Goal: Task Accomplishment & Management: Manage account settings

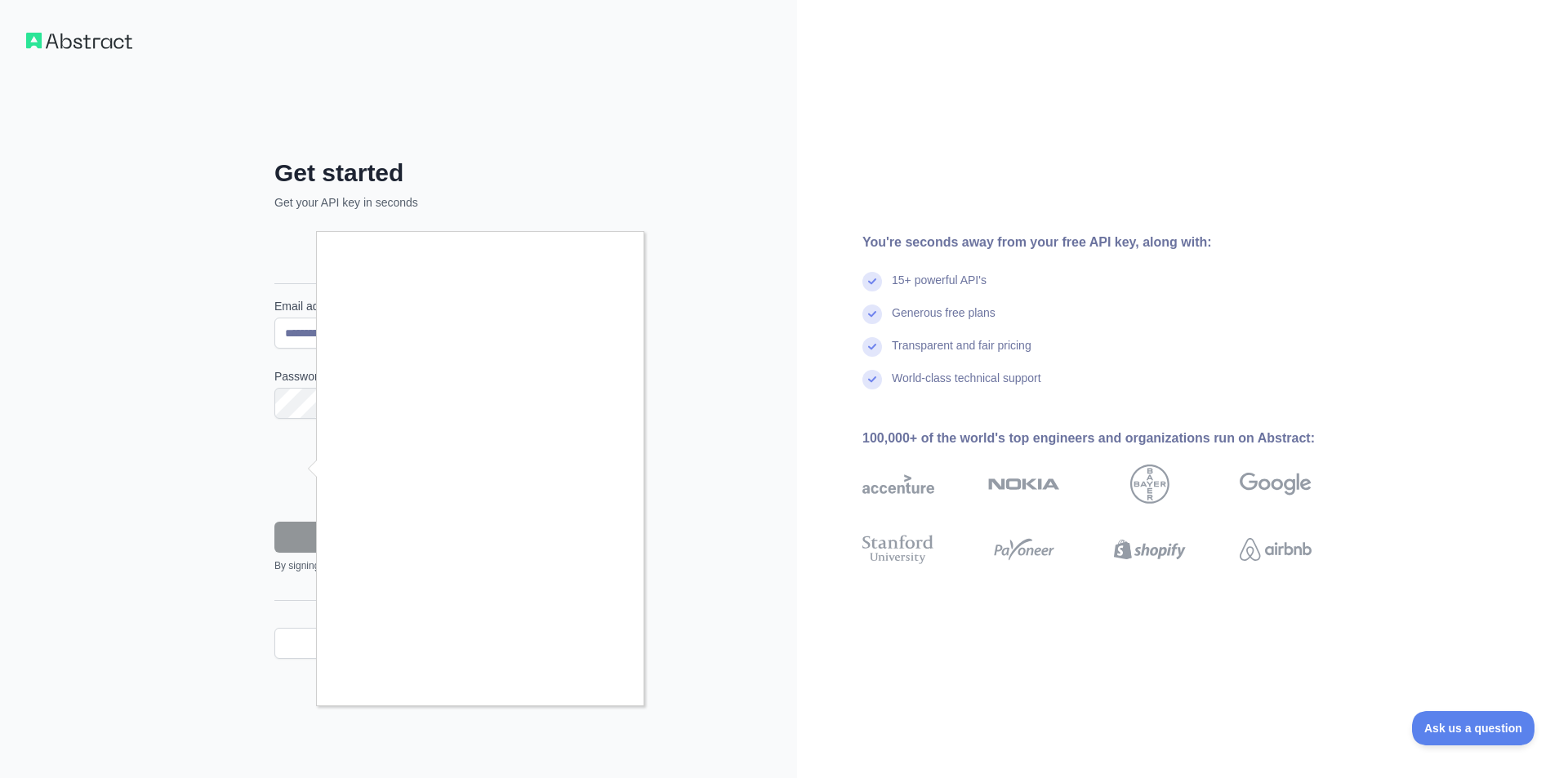
click at [667, 526] on div at bounding box center [784, 389] width 1568 height 778
click at [315, 538] on div at bounding box center [784, 389] width 1568 height 778
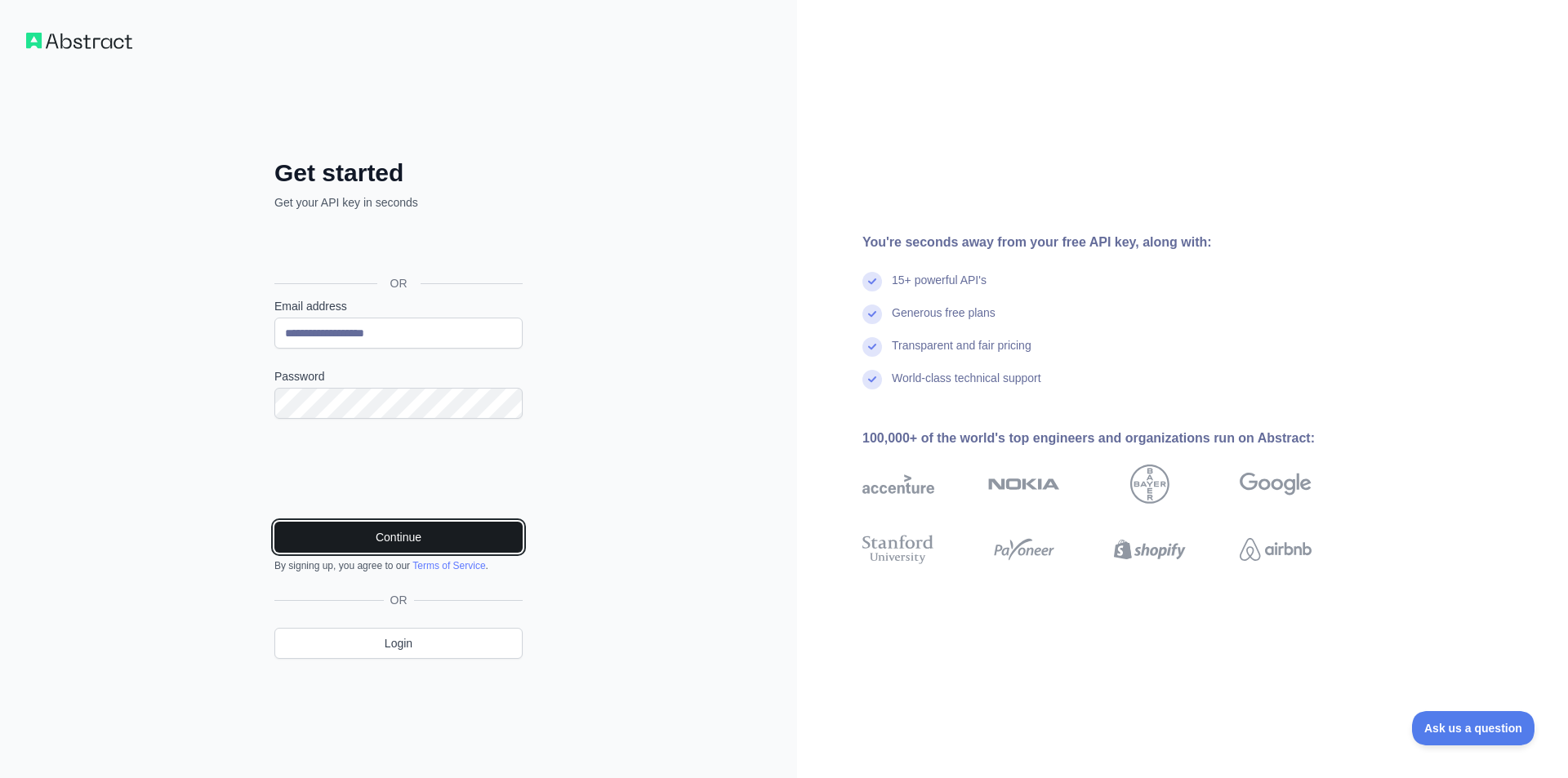
click at [414, 531] on button "Continue" at bounding box center [398, 536] width 248 height 31
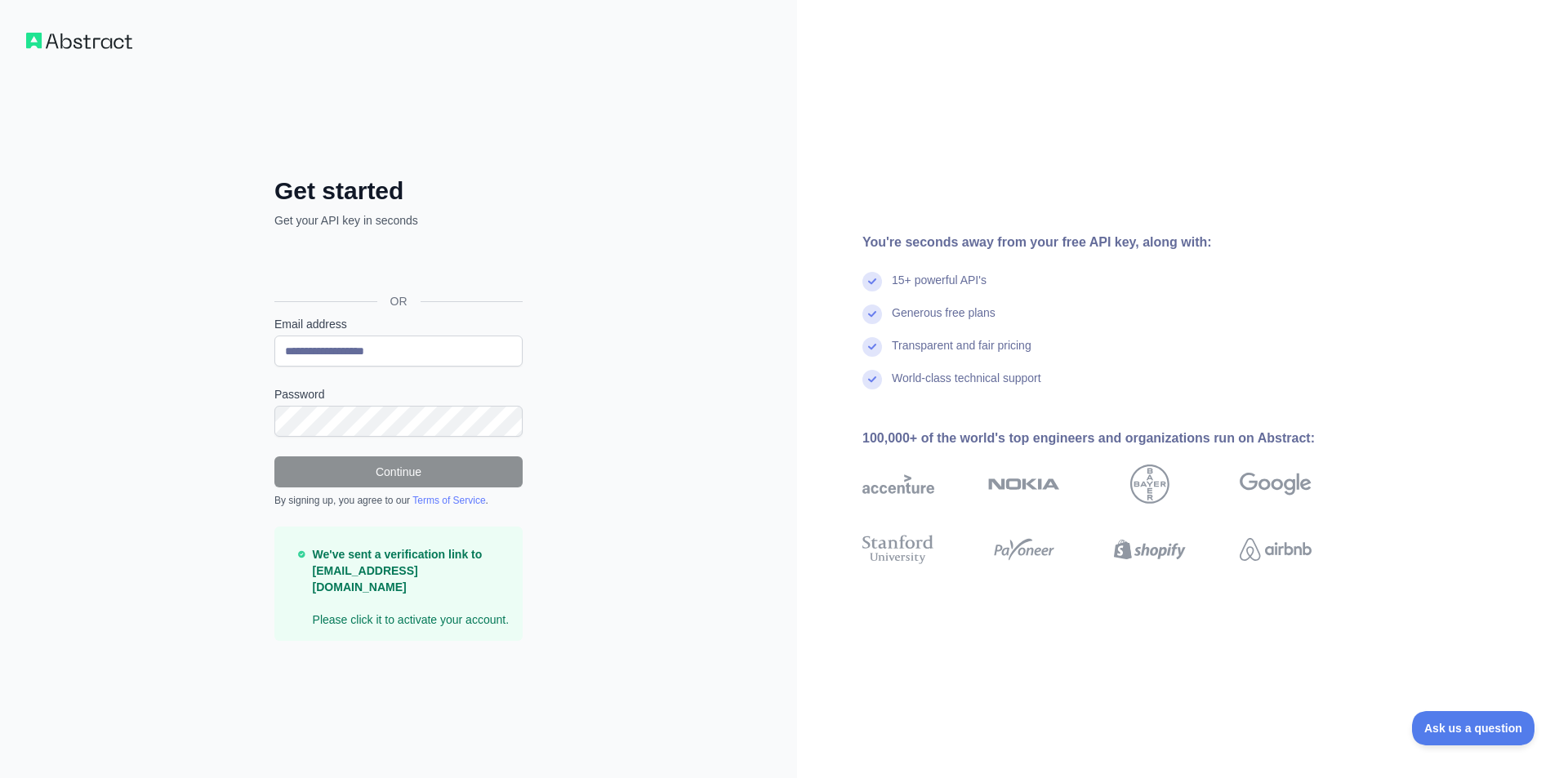
click at [418, 615] on p "We've sent a verification link to [EMAIL_ADDRESS][DOMAIN_NAME] Please click it …" at bounding box center [411, 587] width 197 height 81
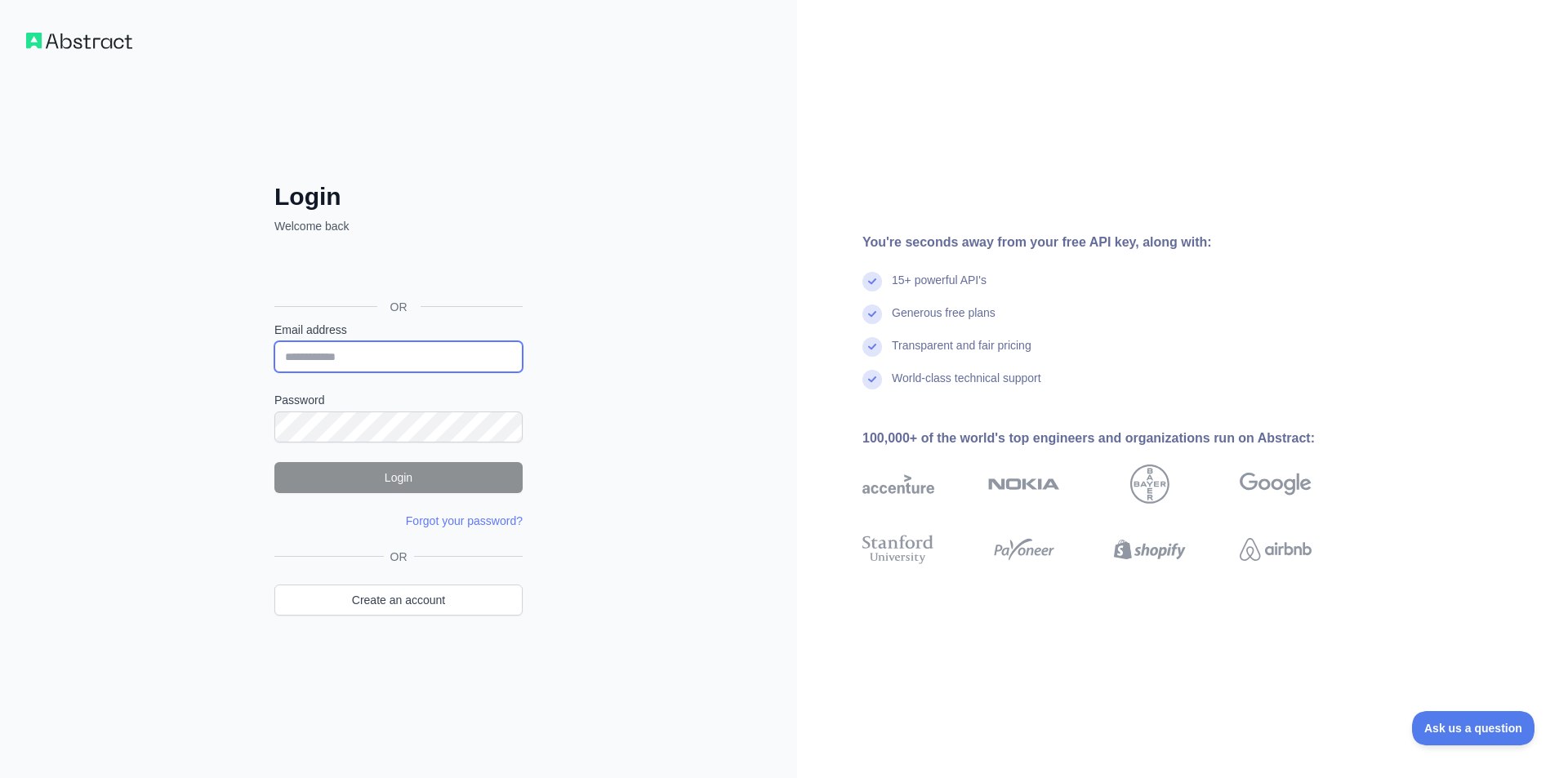
click at [391, 353] on input "Email address" at bounding box center [398, 356] width 248 height 31
type input "**********"
click at [372, 480] on button "Login" at bounding box center [398, 477] width 248 height 31
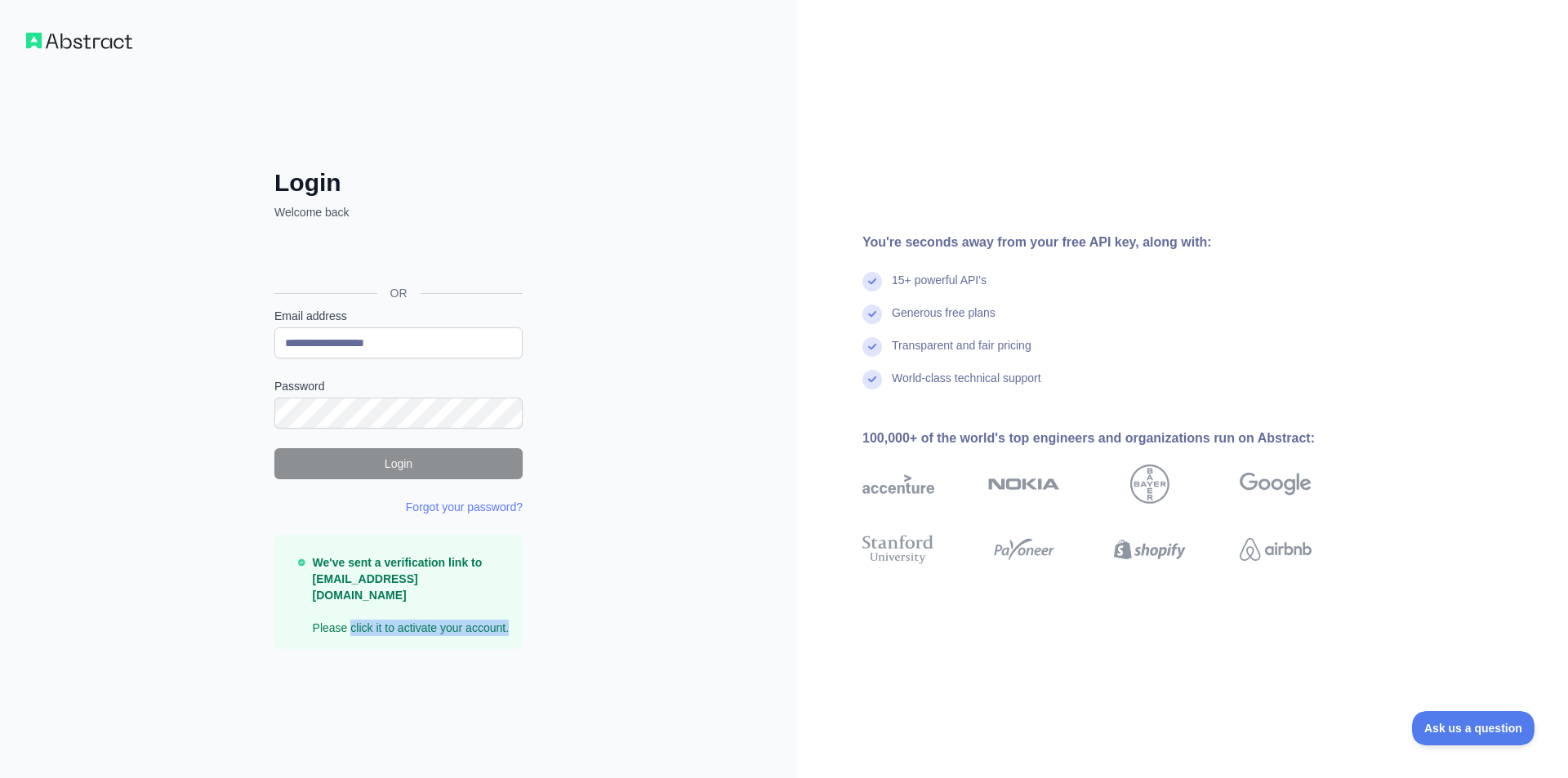
drag, startPoint x: 349, startPoint y: 623, endPoint x: 579, endPoint y: 641, distance: 230.7
click at [579, 641] on div "**********" at bounding box center [398, 389] width 797 height 778
click at [392, 625] on p "We've sent a verification link to [EMAIL_ADDRESS][DOMAIN_NAME] Please click it …" at bounding box center [411, 595] width 197 height 81
click at [392, 624] on p "We've sent a verification link to [EMAIL_ADDRESS][DOMAIN_NAME] Please click it …" at bounding box center [411, 595] width 197 height 81
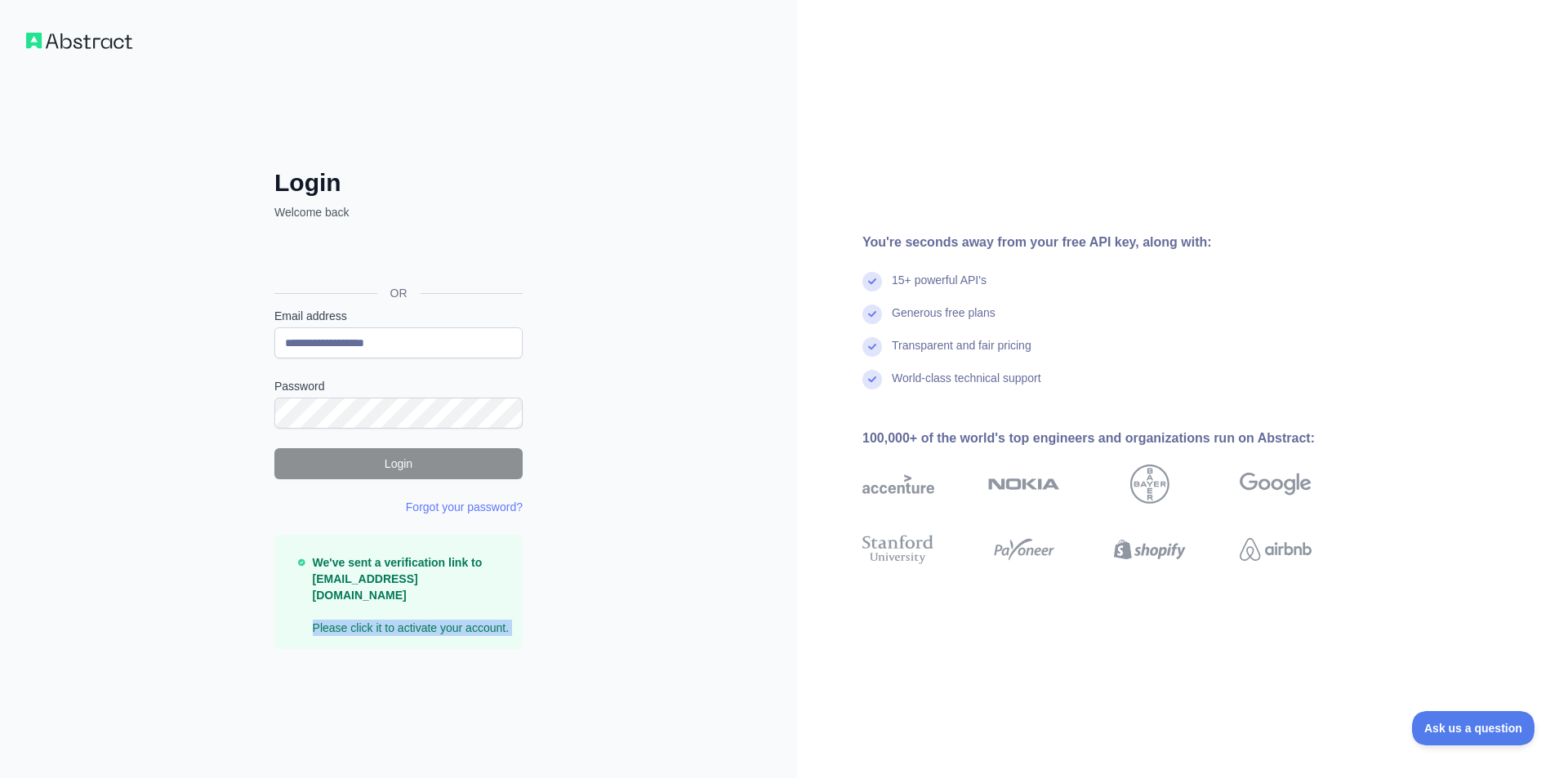
click at [390, 624] on p "We've sent a verification link to [EMAIL_ADDRESS][DOMAIN_NAME] Please click it …" at bounding box center [411, 595] width 197 height 81
click at [385, 621] on p "We've sent a verification link to [EMAIL_ADDRESS][DOMAIN_NAME] Please click it …" at bounding box center [411, 595] width 197 height 81
click at [370, 617] on p "We've sent a verification link to [EMAIL_ADDRESS][DOMAIN_NAME] Please click it …" at bounding box center [411, 595] width 197 height 81
click at [372, 615] on p "We've sent a verification link to [EMAIL_ADDRESS][DOMAIN_NAME] Please click it …" at bounding box center [411, 595] width 197 height 81
click at [371, 614] on p "We've sent a verification link to [EMAIL_ADDRESS][DOMAIN_NAME] Please click it …" at bounding box center [411, 595] width 197 height 81
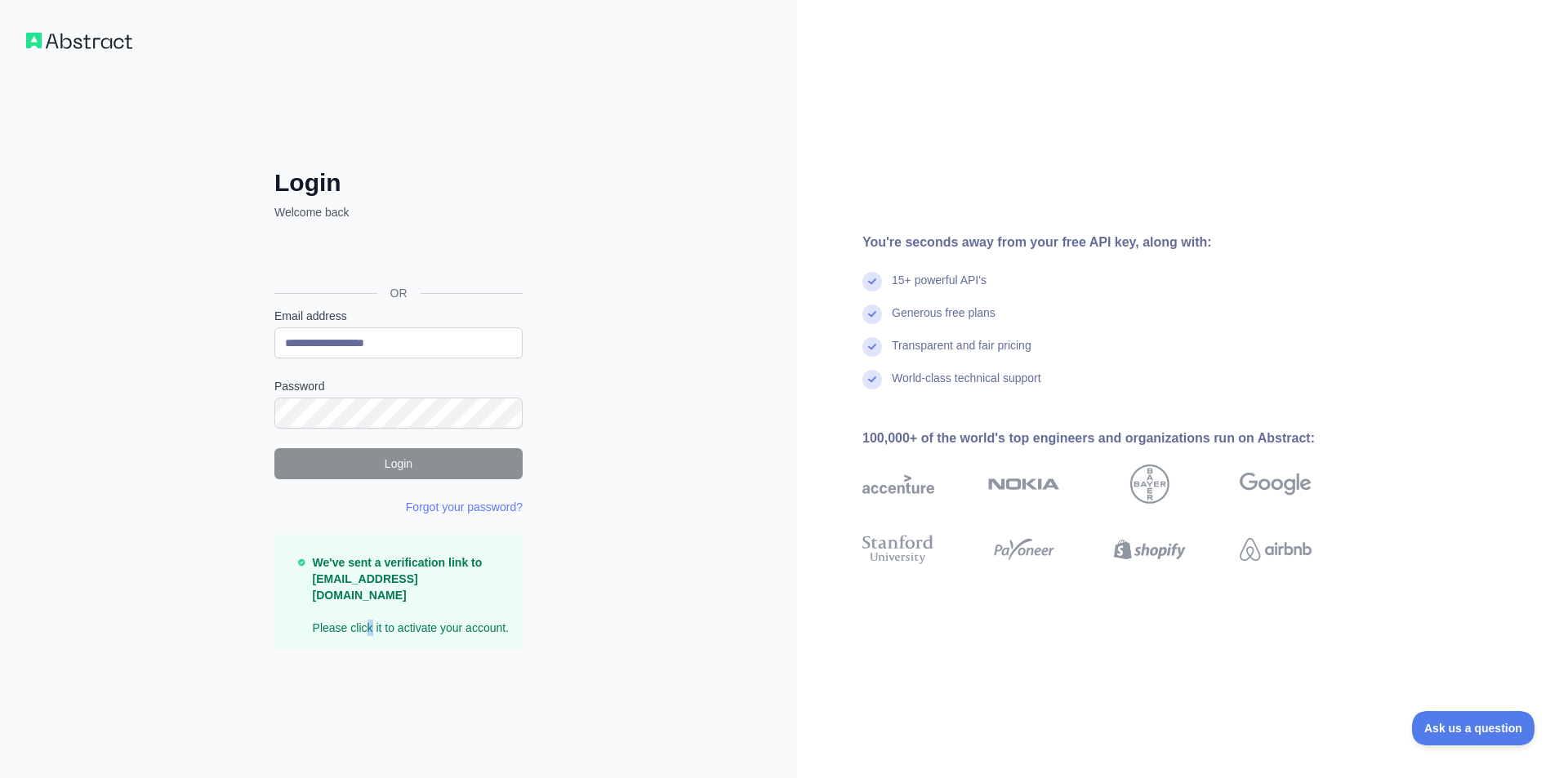
click at [370, 612] on p "We've sent a verification link to [EMAIL_ADDRESS][DOMAIN_NAME] Please click it …" at bounding box center [411, 595] width 197 height 81
click at [373, 608] on p "We've sent a verification link to [EMAIL_ADDRESS][DOMAIN_NAME] Please click it …" at bounding box center [411, 595] width 197 height 81
drag, startPoint x: 373, startPoint y: 607, endPoint x: 384, endPoint y: 607, distance: 11.0
click at [375, 607] on p "We've sent a verification link to [EMAIL_ADDRESS][DOMAIN_NAME] Please click it …" at bounding box center [411, 595] width 197 height 81
drag, startPoint x: 509, startPoint y: 615, endPoint x: 317, endPoint y: 614, distance: 192.0
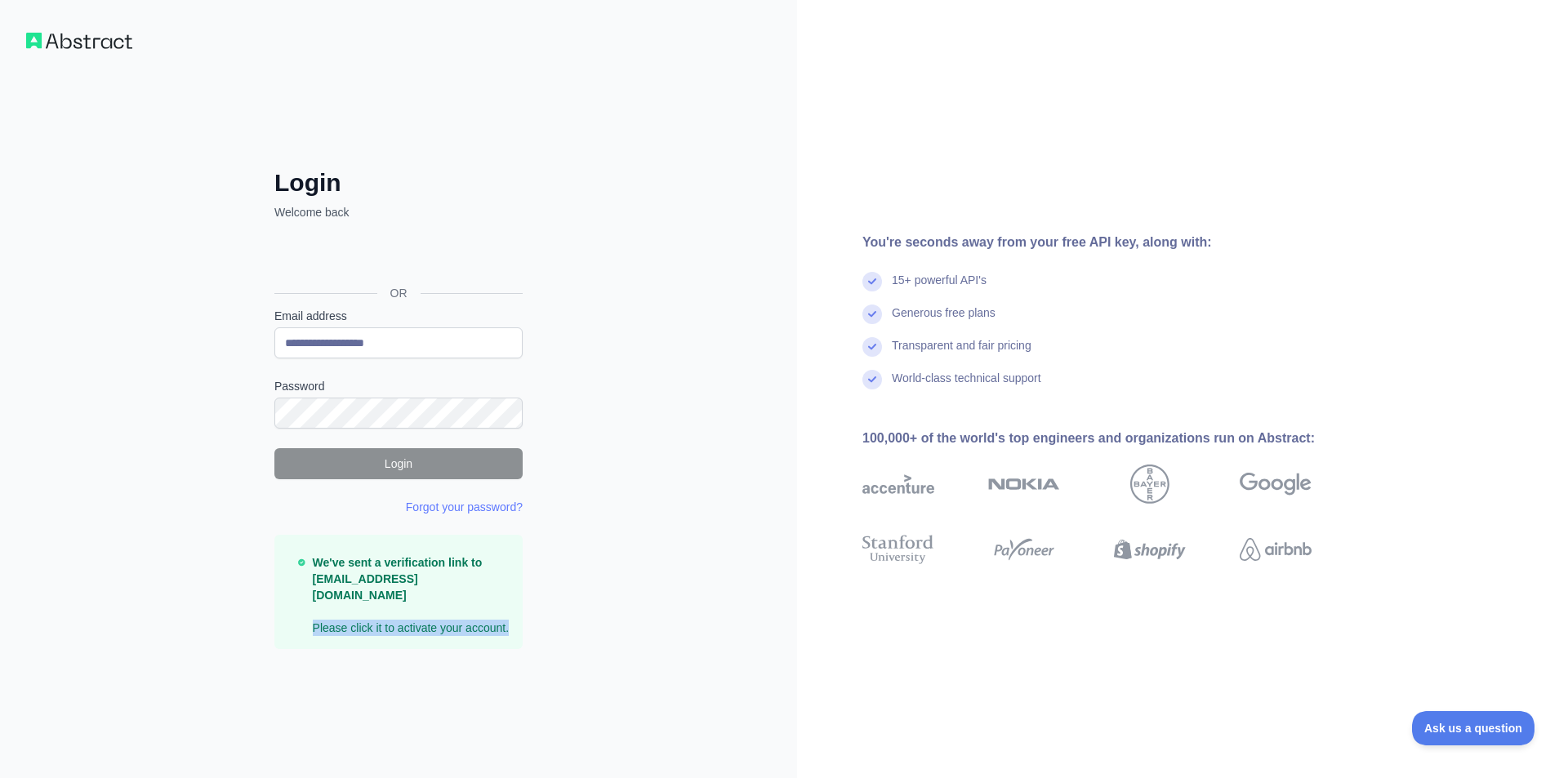
click at [315, 618] on div "We've sent a verification link to [EMAIL_ADDRESS][DOMAIN_NAME] Please click it …" at bounding box center [398, 591] width 248 height 115
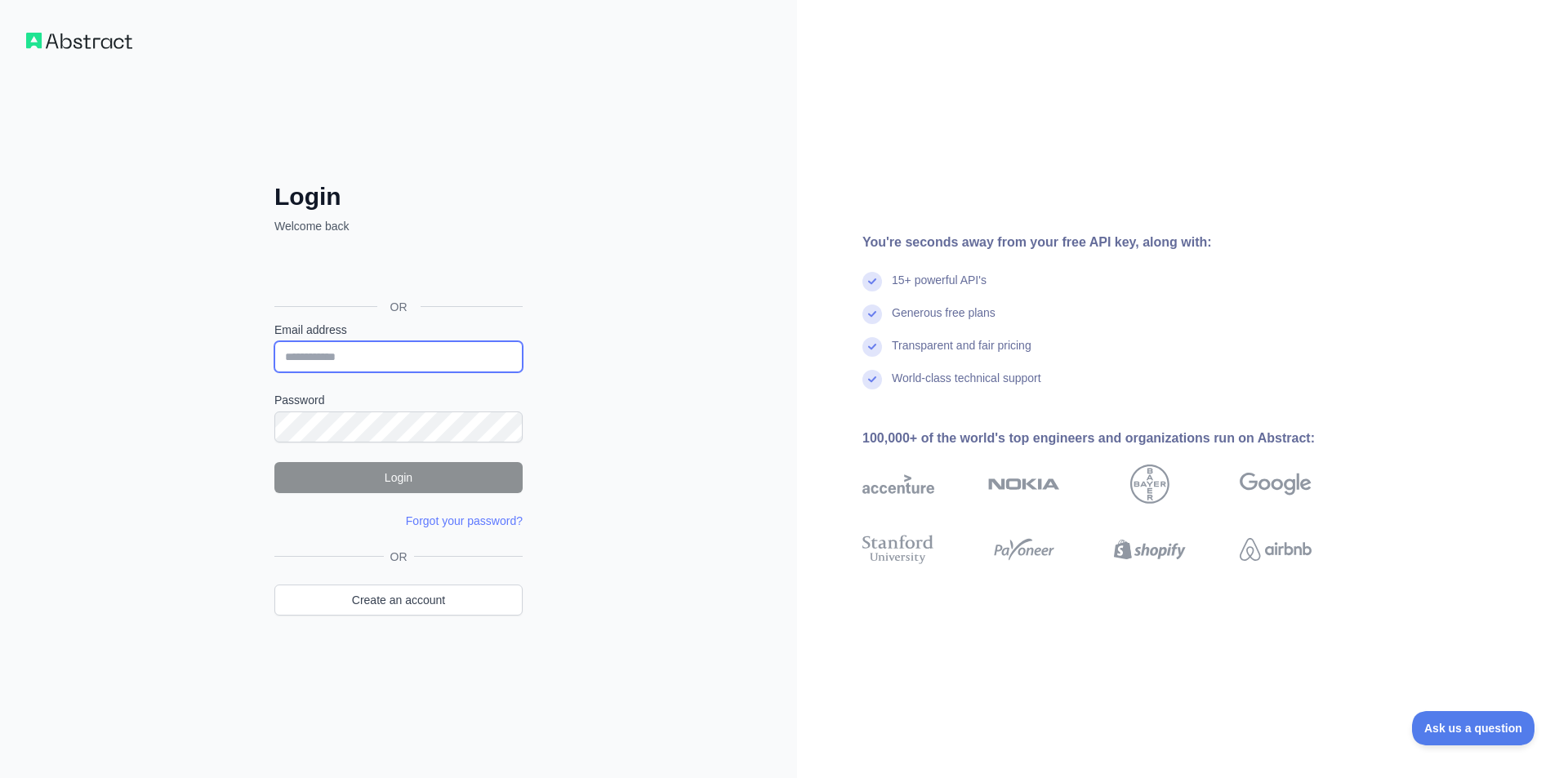
click at [375, 366] on input "Email address" at bounding box center [398, 356] width 248 height 31
type input "**********"
click at [396, 474] on button "Login" at bounding box center [398, 477] width 248 height 31
